Goal: Task Accomplishment & Management: Use online tool/utility

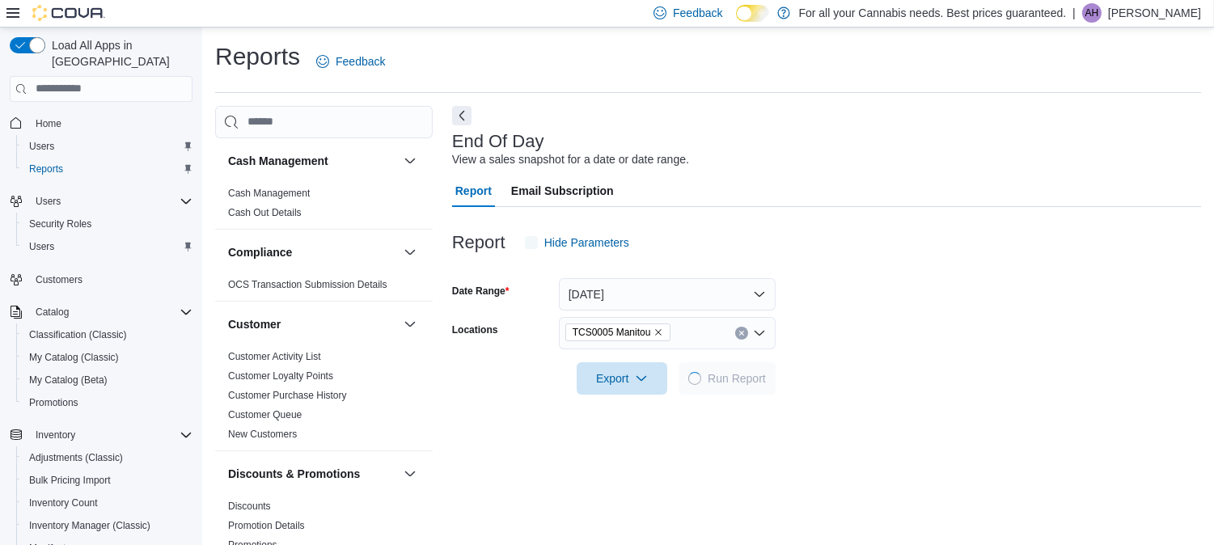
scroll to position [14, 0]
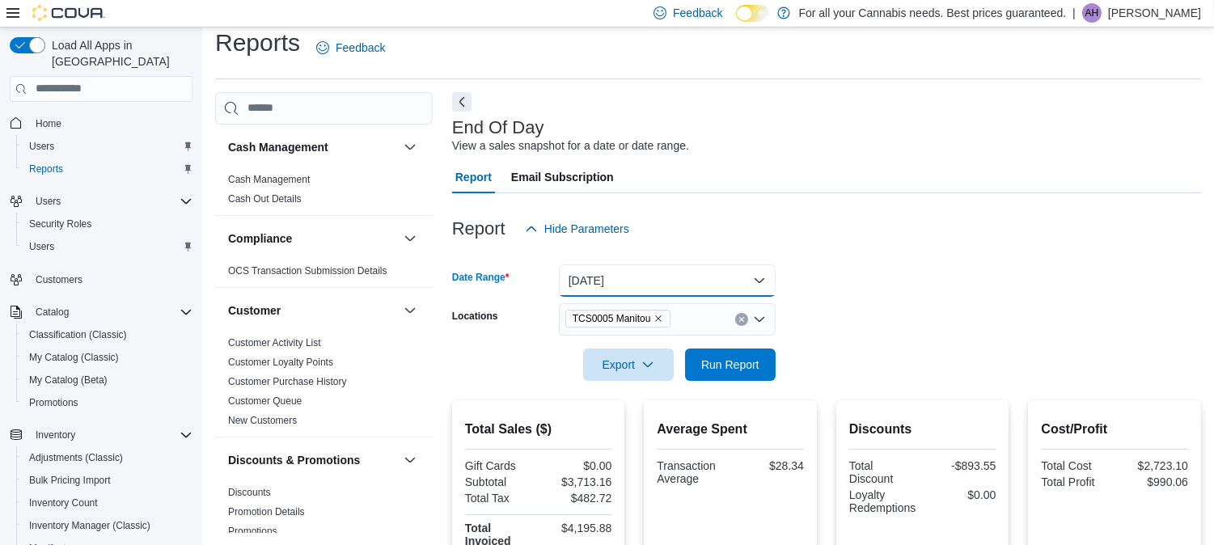
click at [730, 284] on button "Today" at bounding box center [667, 280] width 217 height 32
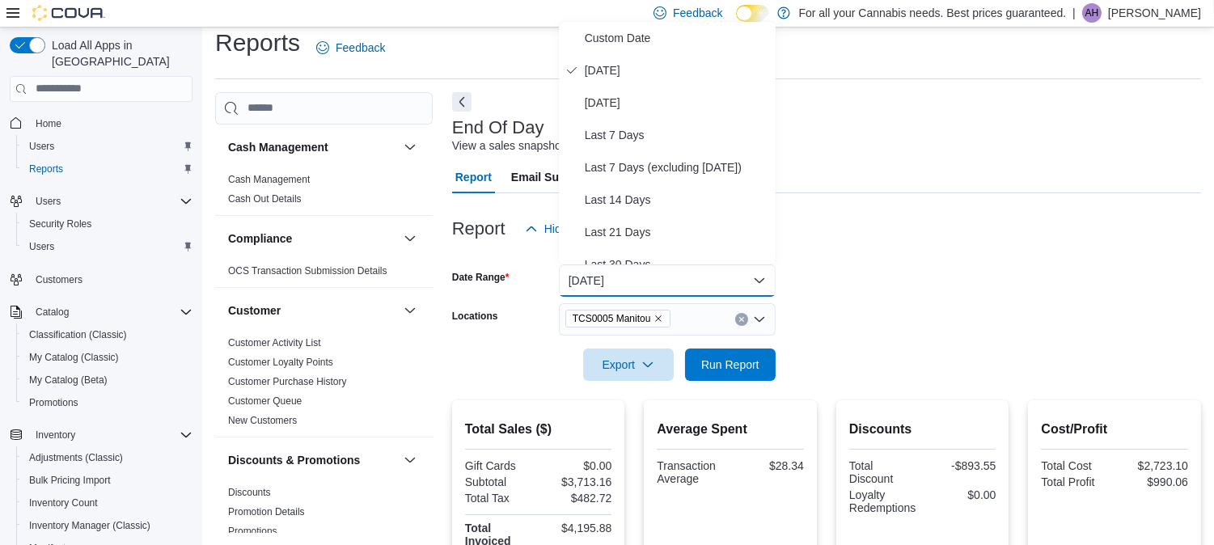
click at [907, 281] on form "Date Range Today Locations TCS0005 Manitou Export Run Report" at bounding box center [826, 313] width 749 height 136
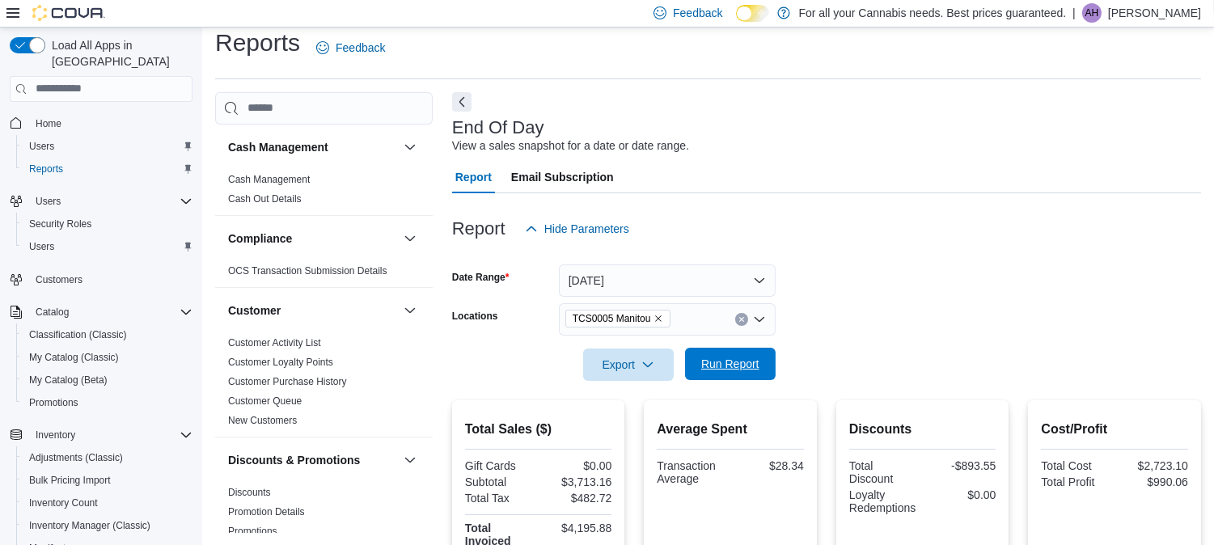
click at [745, 356] on span "Run Report" at bounding box center [730, 364] width 58 height 16
click at [645, 368] on icon "button" at bounding box center [647, 363] width 13 height 13
click at [632, 432] on span "Export to Pdf" at bounding box center [630, 429] width 73 height 13
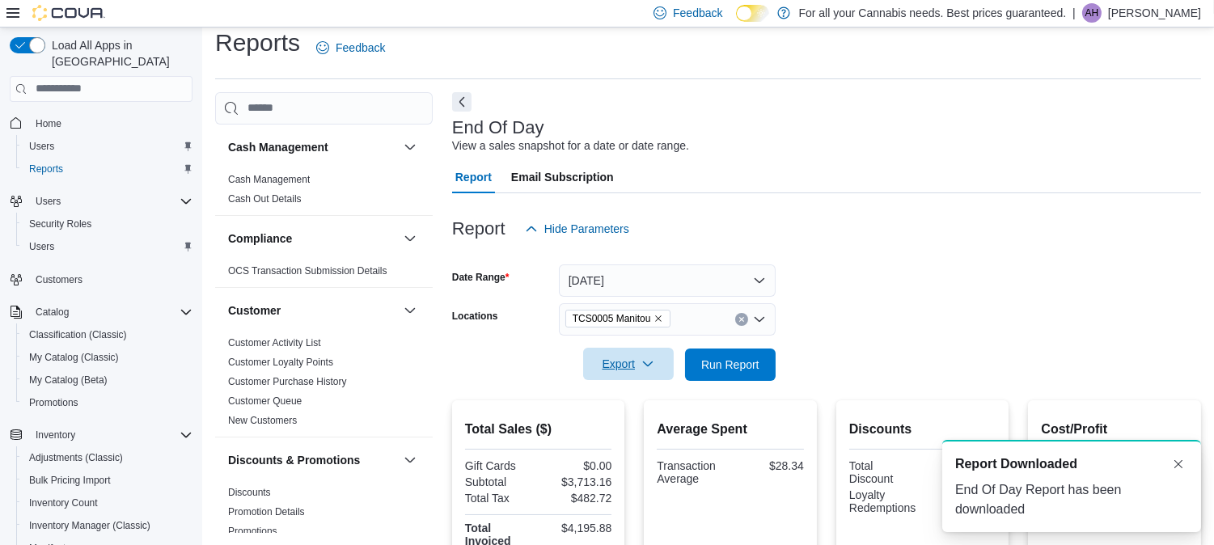
scroll to position [0, 0]
